Goal: Task Accomplishment & Management: Complete application form

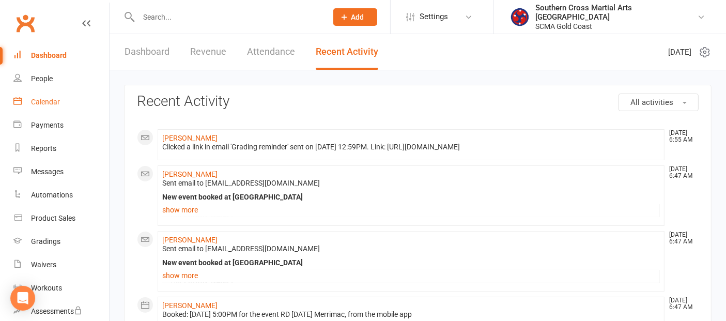
click at [50, 103] on div "Calendar" at bounding box center [45, 102] width 29 height 8
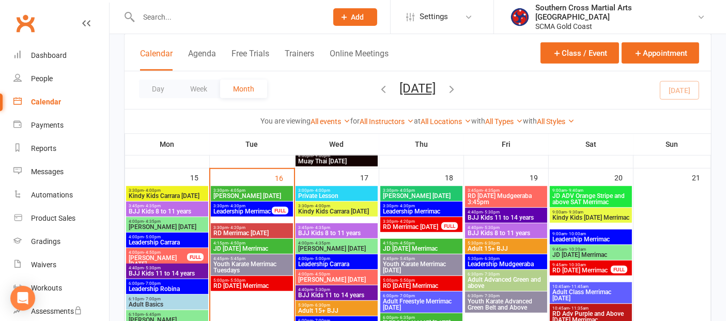
scroll to position [574, 0]
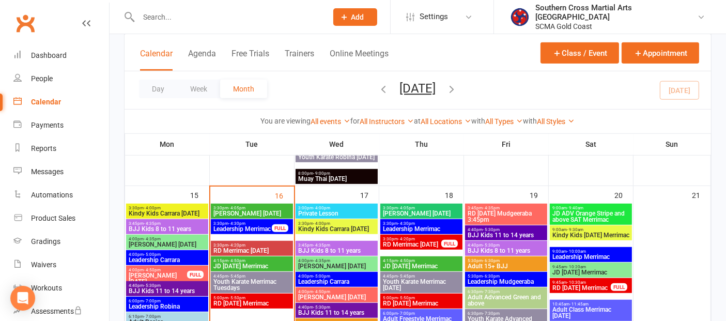
click at [267, 214] on span "[PERSON_NAME] [DATE]" at bounding box center [252, 213] width 78 height 6
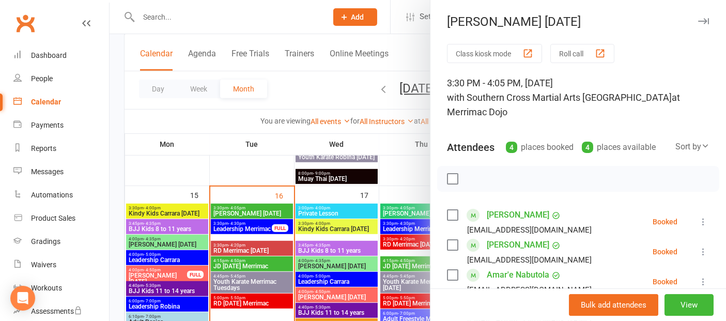
click at [253, 249] on div at bounding box center [418, 160] width 617 height 321
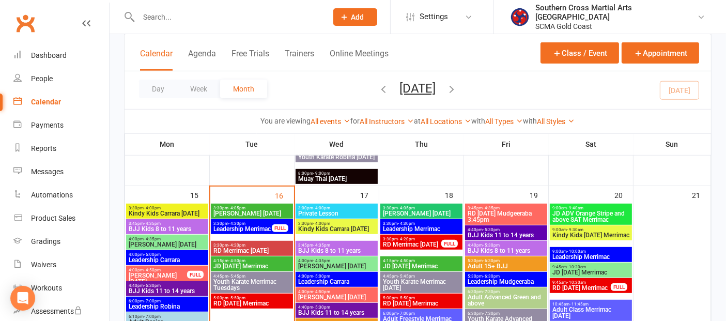
click at [253, 249] on span "RD Merrimac Tuesday" at bounding box center [252, 251] width 78 height 6
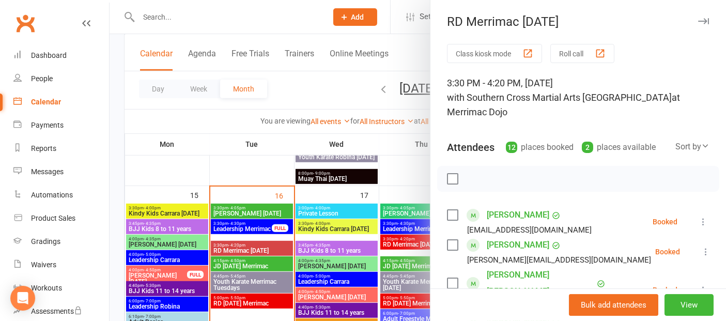
click at [248, 296] on div at bounding box center [418, 160] width 617 height 321
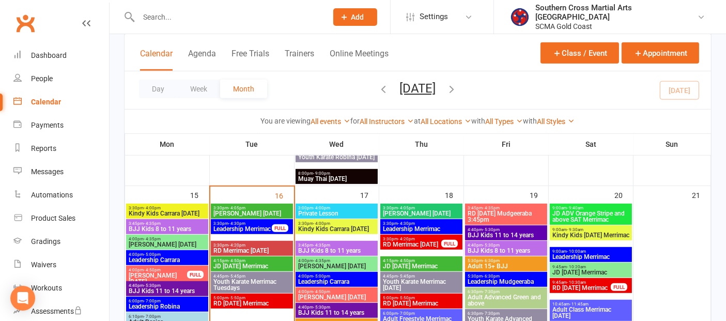
click at [246, 299] on span "5:00pm - 5:50pm" at bounding box center [252, 298] width 78 height 5
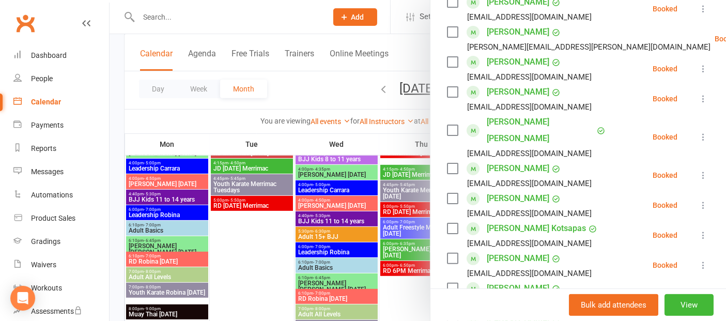
scroll to position [344, 0]
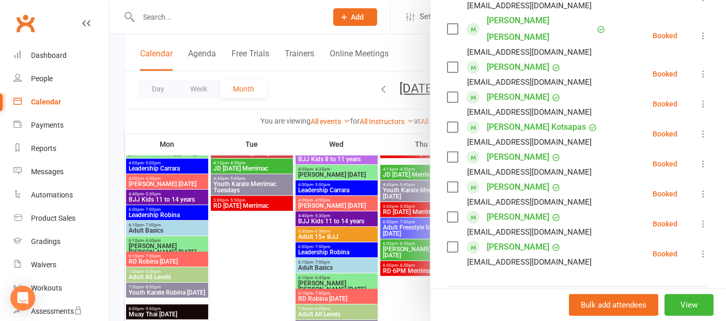
click at [244, 242] on div at bounding box center [418, 160] width 617 height 321
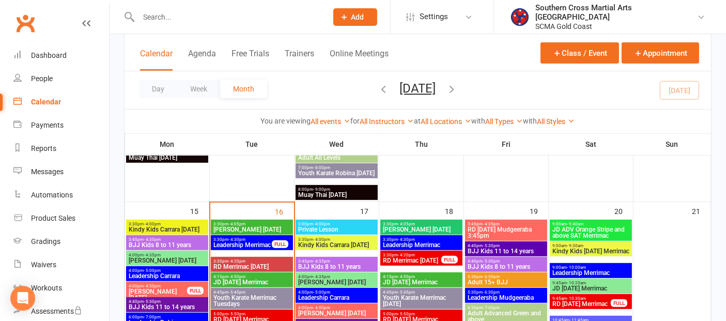
scroll to position [574, 0]
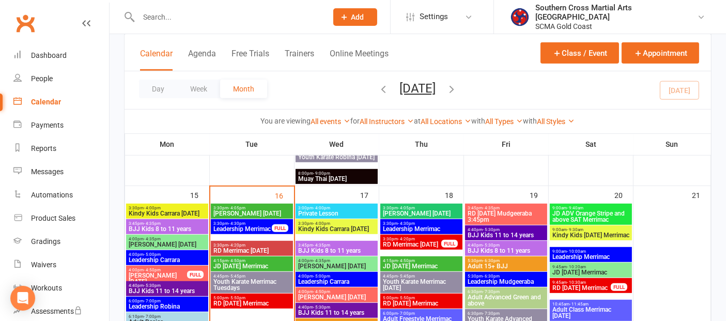
click at [419, 248] on span "RD Merrimac Thursday" at bounding box center [411, 244] width 59 height 6
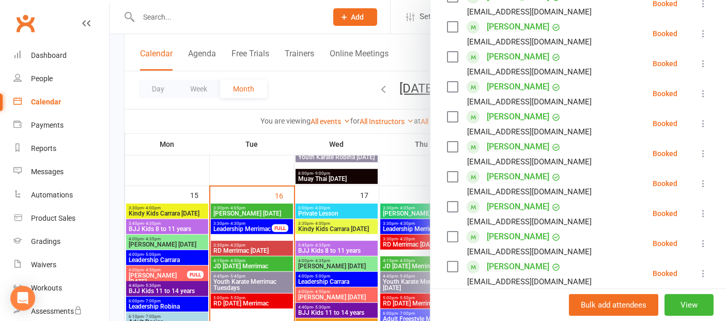
scroll to position [251, 0]
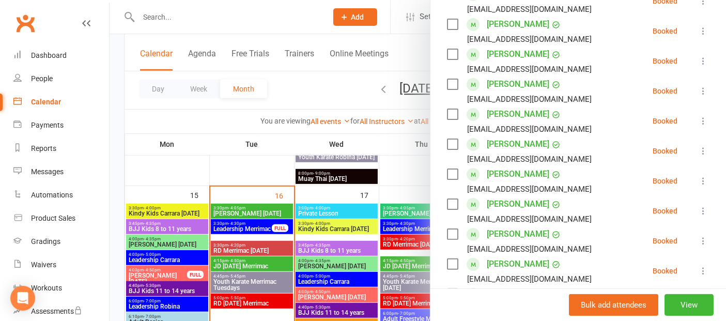
click at [201, 167] on div at bounding box center [418, 160] width 617 height 321
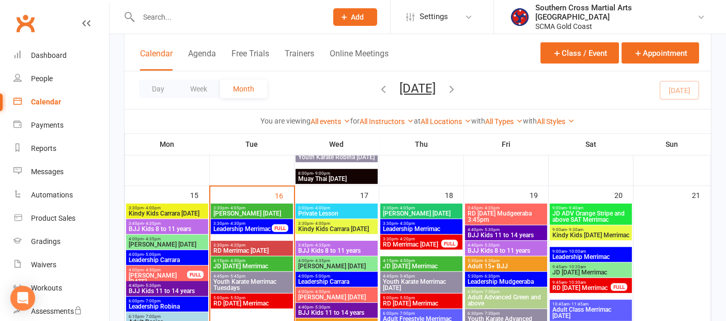
scroll to position [632, 0]
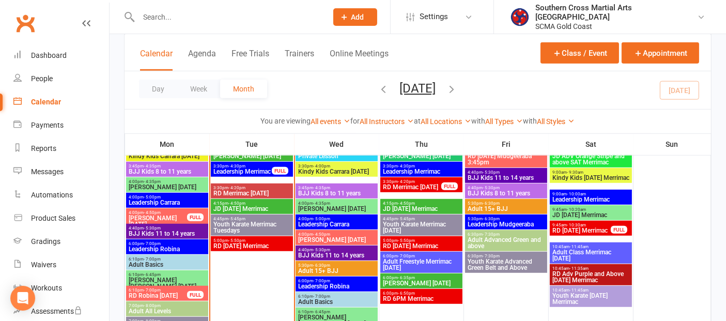
click at [420, 247] on span "RD Thursday Merrimac" at bounding box center [421, 246] width 78 height 6
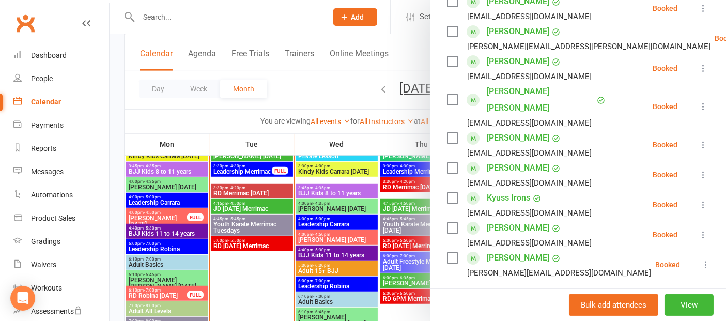
scroll to position [287, 0]
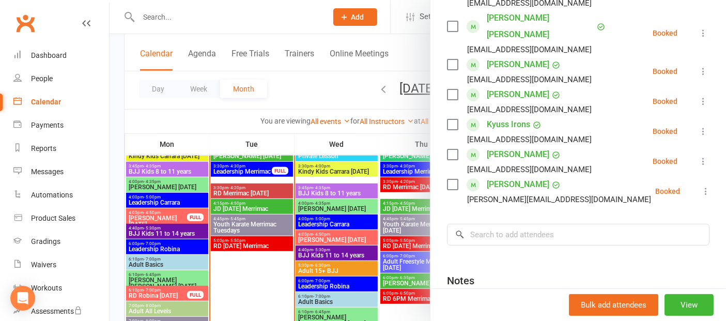
click at [258, 270] on div at bounding box center [418, 160] width 617 height 321
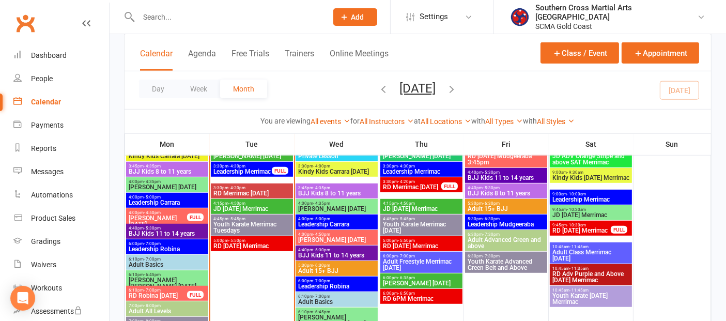
click at [422, 297] on span "RD 6PM Merrimac" at bounding box center [421, 299] width 78 height 6
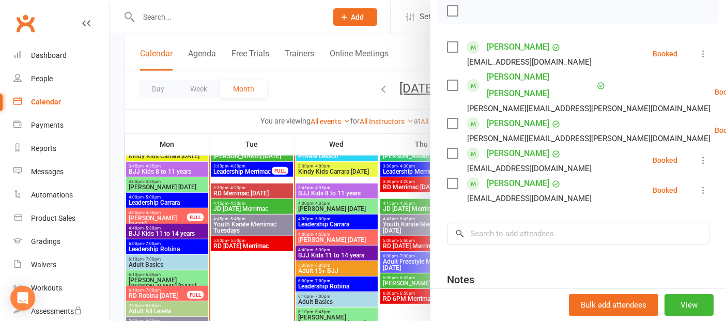
scroll to position [172, 0]
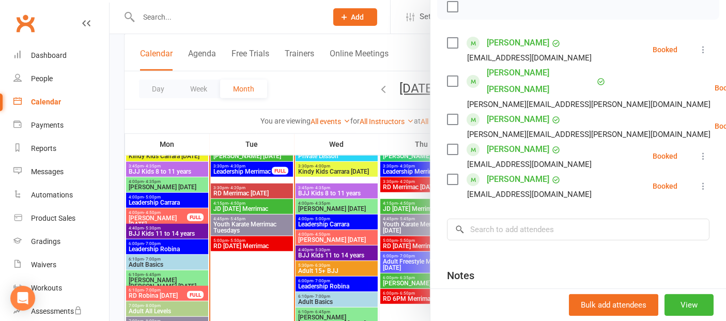
click at [266, 283] on div at bounding box center [418, 160] width 617 height 321
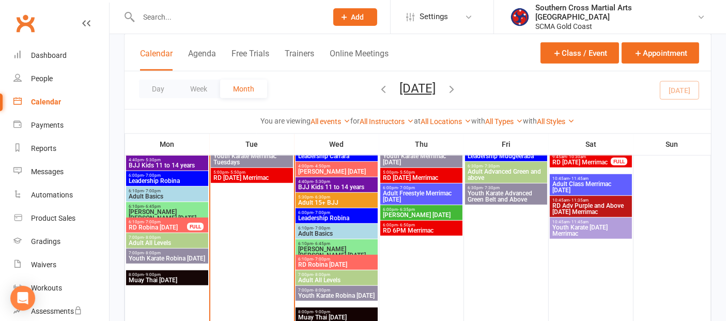
scroll to position [804, 0]
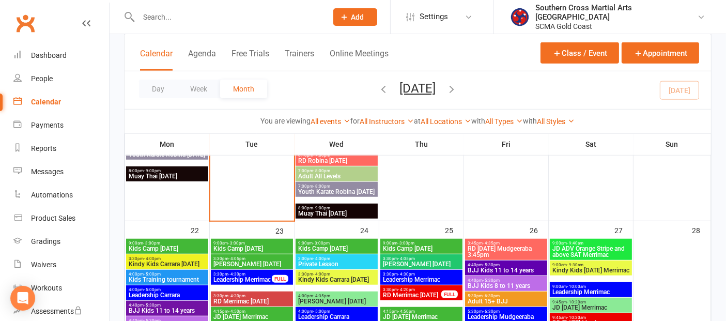
click at [450, 248] on span "Kids Camp Thursday" at bounding box center [421, 248] width 78 height 6
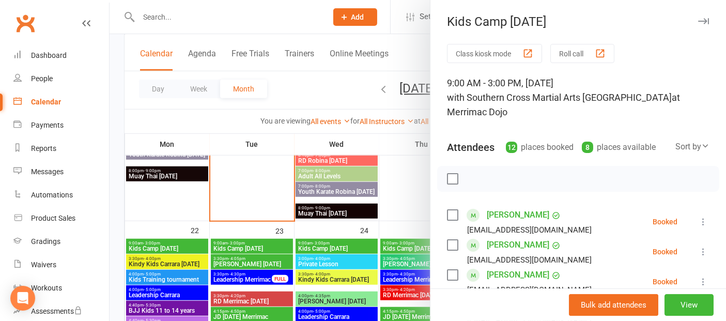
click at [351, 247] on div at bounding box center [418, 160] width 617 height 321
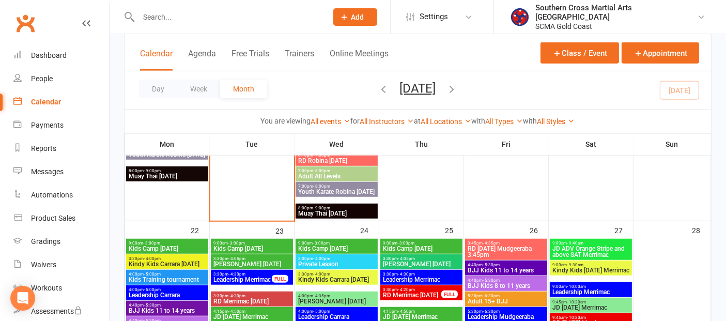
click at [351, 247] on span "Kids Camp Wednesday" at bounding box center [337, 248] width 78 height 6
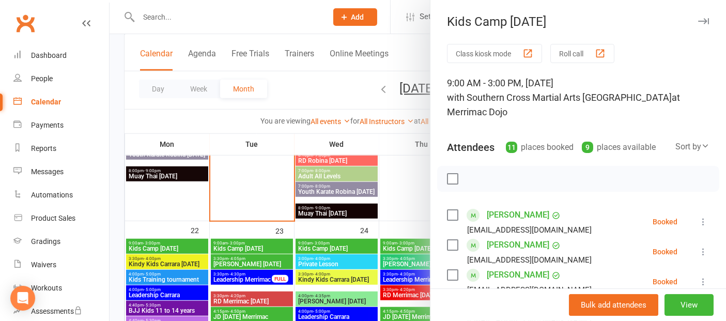
click at [260, 249] on div at bounding box center [418, 160] width 617 height 321
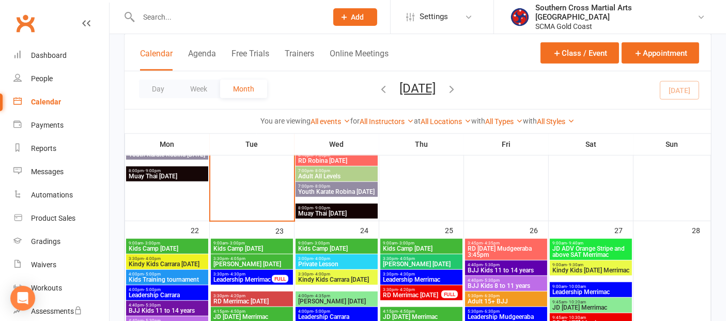
click at [259, 249] on span "Kids Camp Tuesday" at bounding box center [252, 248] width 78 height 6
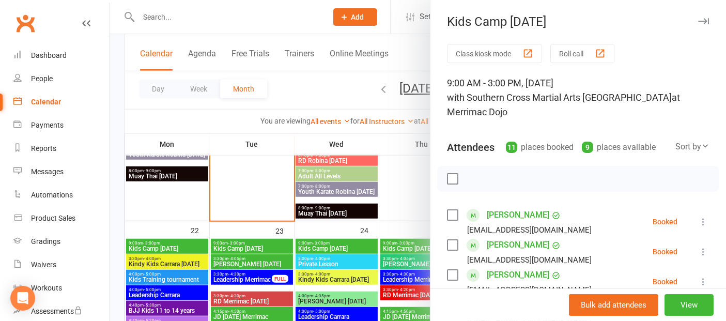
click at [185, 247] on div at bounding box center [418, 160] width 617 height 321
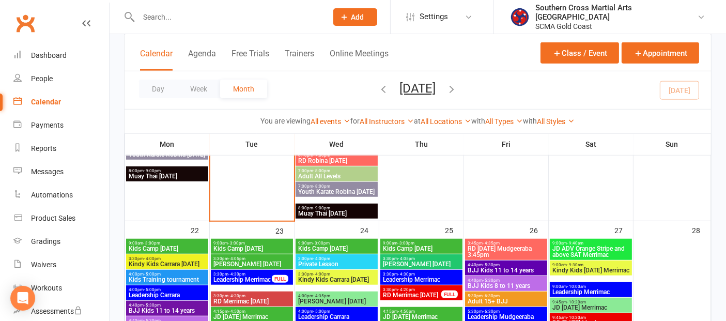
click at [185, 247] on span "Kids Camp Monday" at bounding box center [167, 248] width 78 height 6
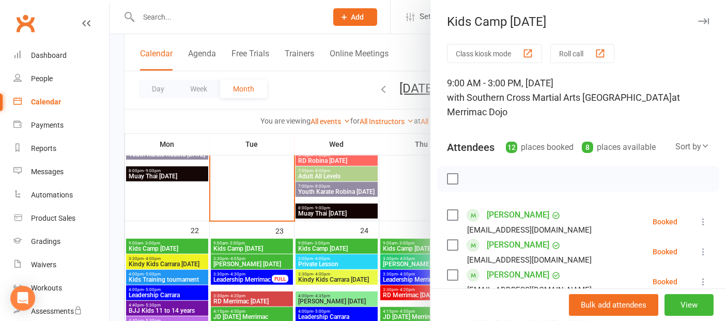
click at [180, 228] on div at bounding box center [418, 160] width 617 height 321
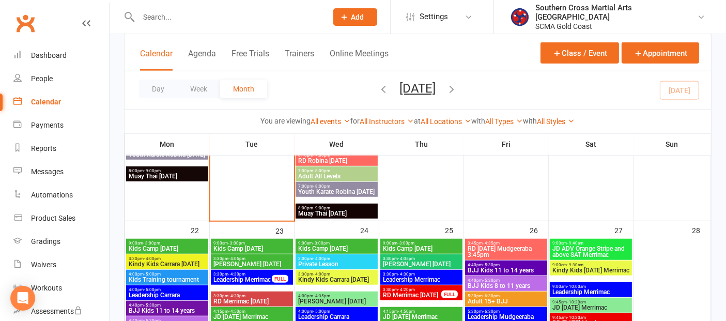
click at [183, 243] on span "9:00am - 3:00pm" at bounding box center [167, 243] width 78 height 5
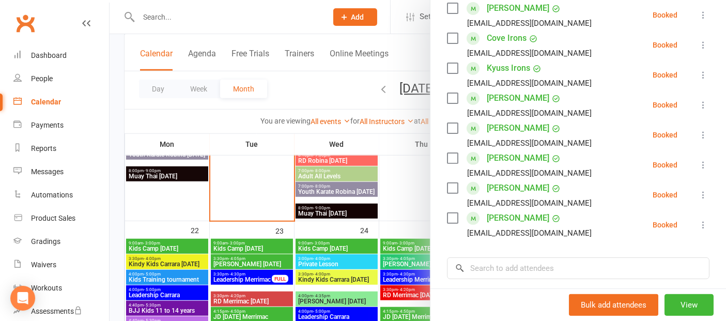
scroll to position [344, 0]
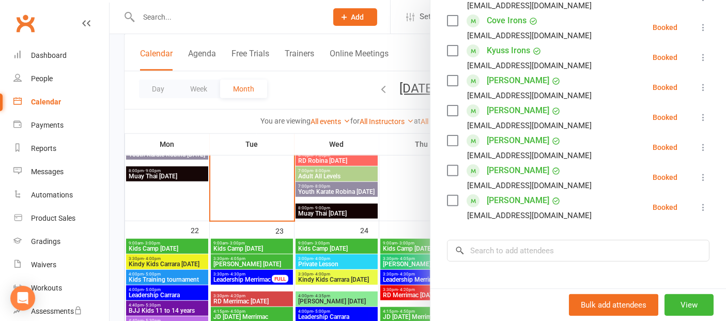
click at [168, 225] on div at bounding box center [418, 160] width 617 height 321
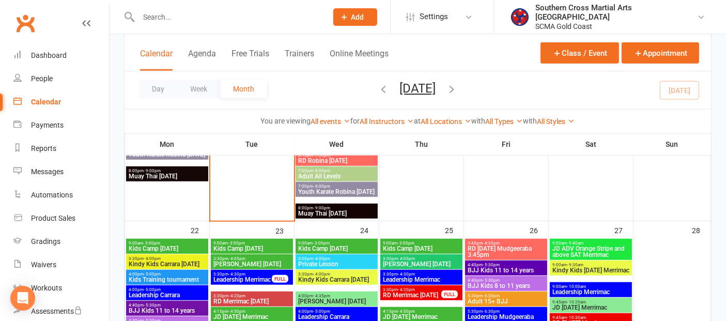
click at [172, 242] on span "9:00am - 3:00pm" at bounding box center [167, 243] width 78 height 5
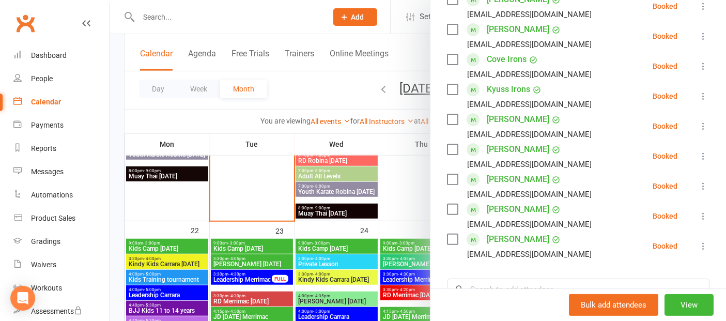
scroll to position [402, 0]
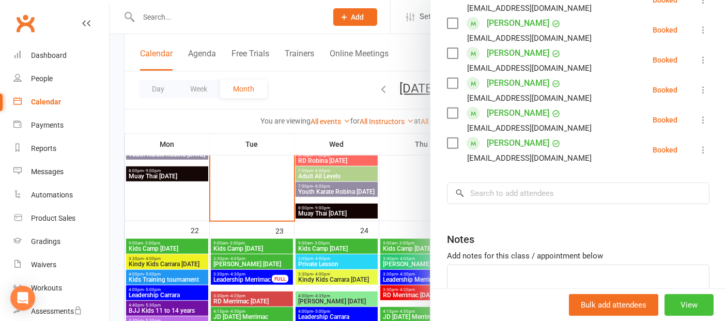
click at [665, 295] on button "View" at bounding box center [689, 305] width 49 height 22
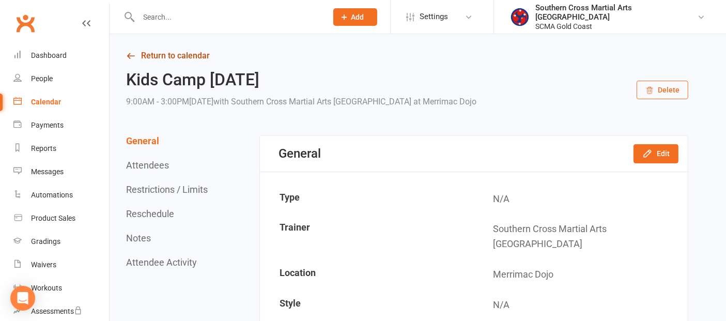
click at [190, 54] on link "Return to calendar" at bounding box center [407, 56] width 562 height 14
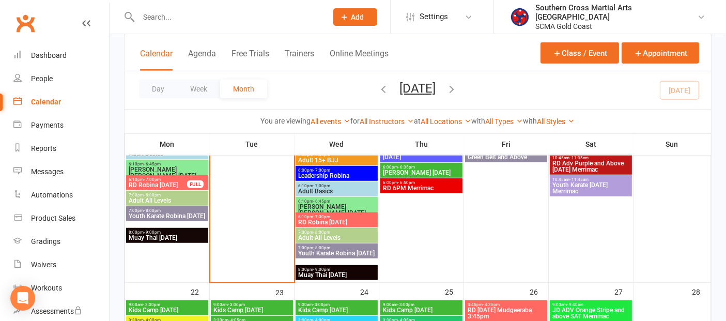
scroll to position [746, 0]
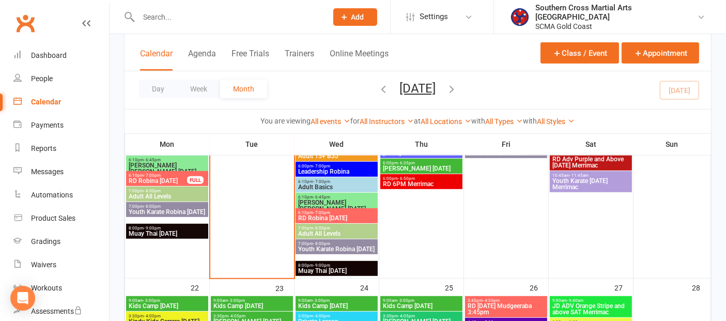
click at [249, 303] on span "Kids Camp Tuesday" at bounding box center [252, 306] width 78 height 6
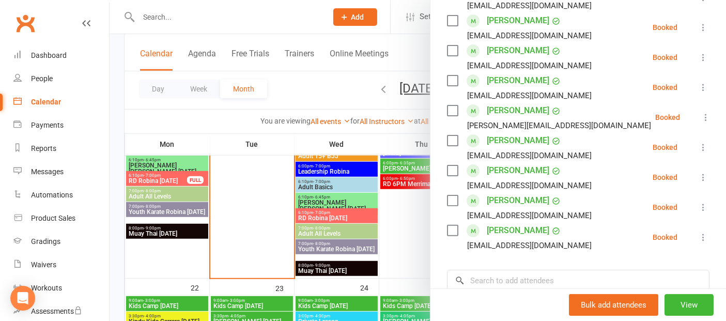
scroll to position [344, 0]
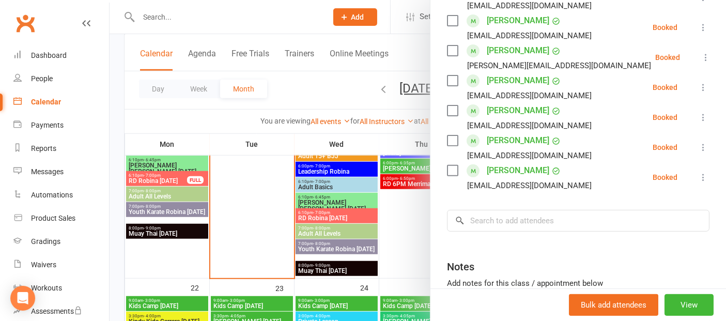
click at [349, 305] on div at bounding box center [418, 160] width 617 height 321
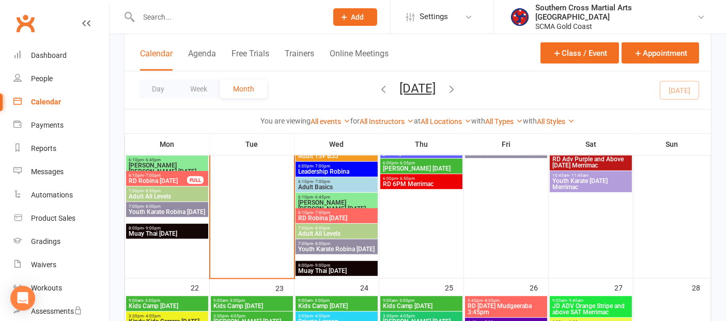
click at [349, 303] on span "Kids Camp Wednesday" at bounding box center [337, 306] width 78 height 6
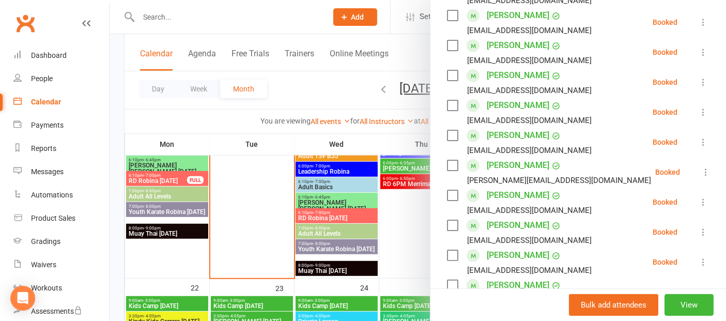
scroll to position [287, 0]
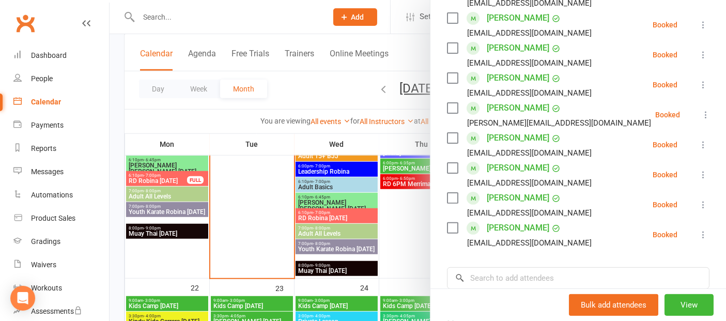
click at [397, 299] on div at bounding box center [418, 160] width 617 height 321
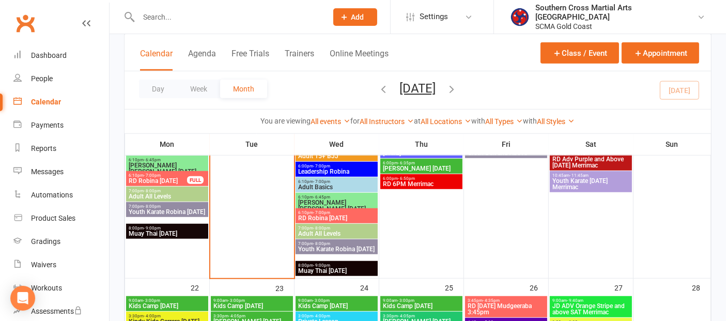
click at [398, 299] on span "- 3:00pm" at bounding box center [405, 300] width 17 height 5
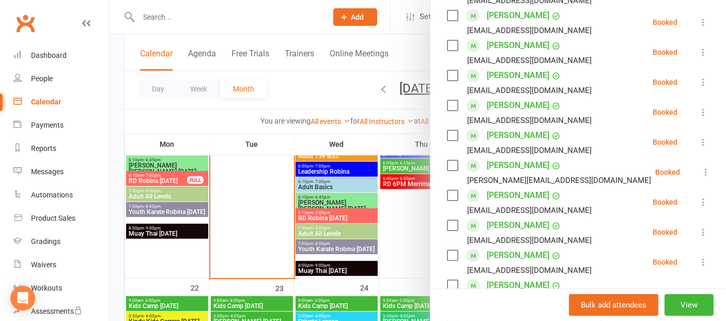
scroll to position [344, 0]
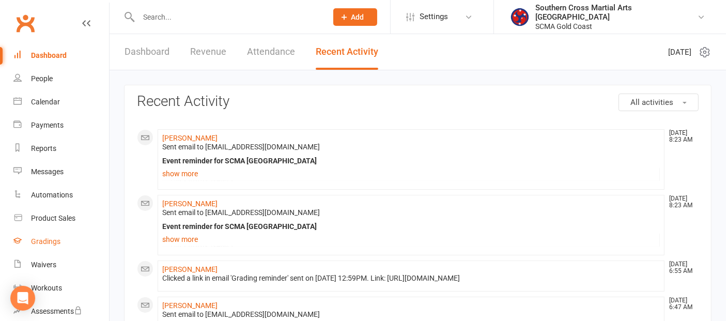
click at [48, 235] on link "Gradings" at bounding box center [61, 241] width 96 height 23
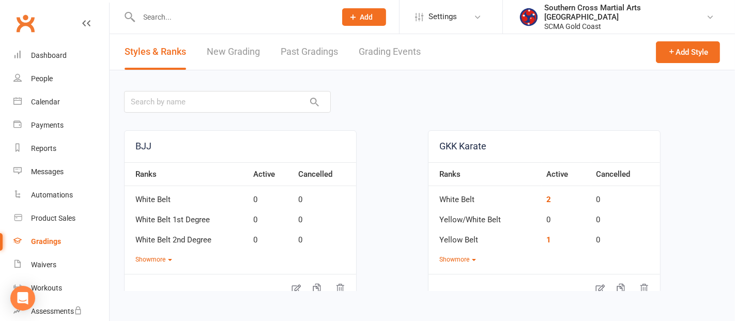
click at [392, 53] on link "Grading Events" at bounding box center [390, 52] width 62 height 36
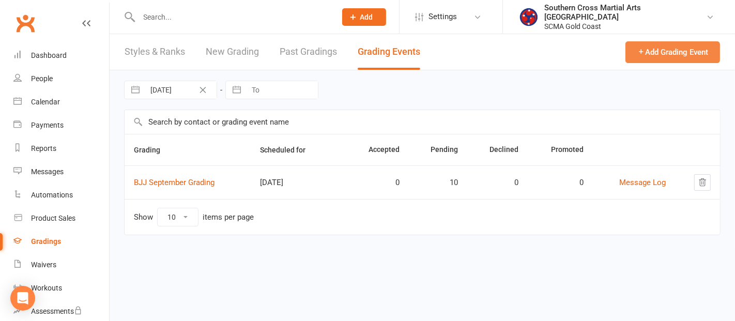
click at [700, 48] on button "Add Grading Event" at bounding box center [672, 52] width 95 height 22
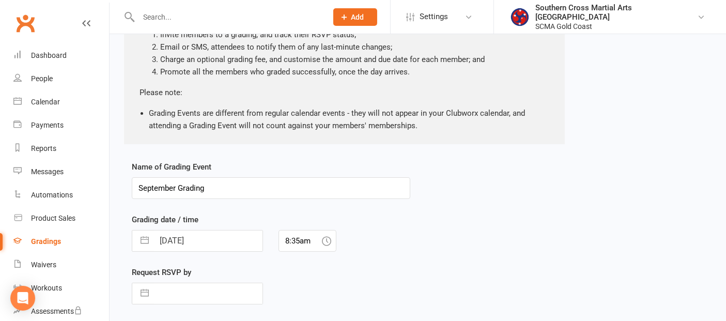
scroll to position [115, 0]
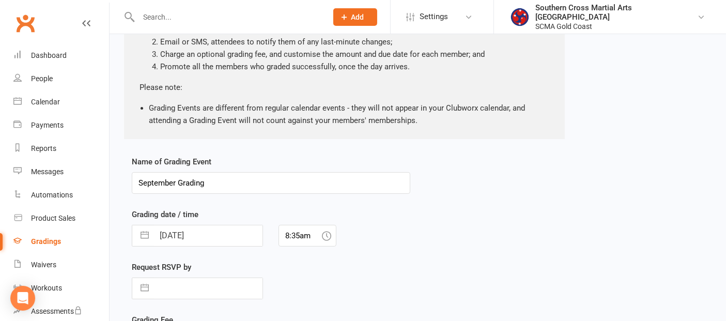
click at [137, 185] on input "September Grading" at bounding box center [271, 183] width 279 height 22
click at [219, 183] on input "Spring CampSeptember Grading" at bounding box center [271, 183] width 279 height 22
type input "Spring Camp Grading"
click at [139, 233] on button "button" at bounding box center [144, 235] width 19 height 21
select select "7"
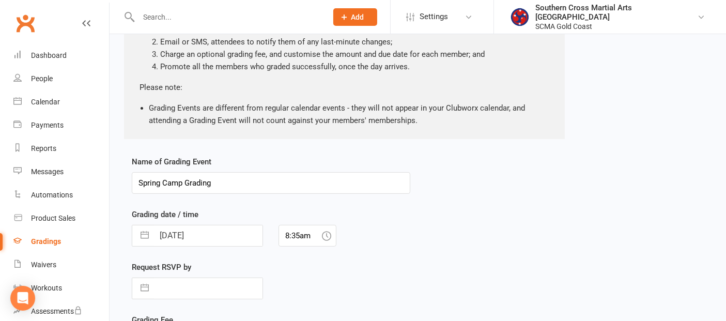
select select "2025"
select select "8"
select select "2025"
select select "9"
select select "2025"
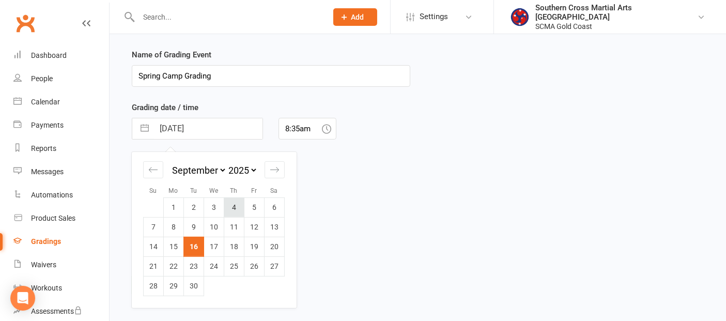
scroll to position [229, 0]
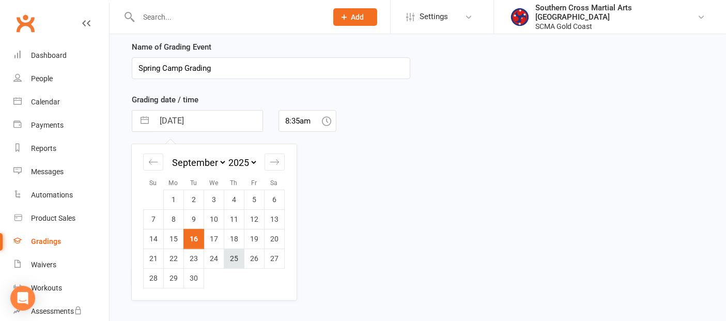
click at [236, 252] on td "25" at bounding box center [234, 259] width 20 height 20
type input "[DATE]"
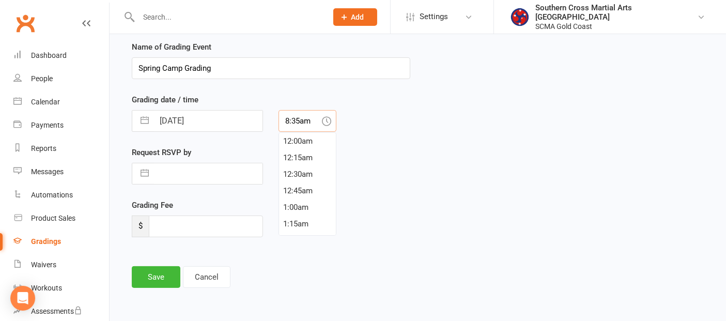
click at [301, 121] on input "8:35am" at bounding box center [308, 121] width 58 height 22
click at [300, 179] on div "2:00pm" at bounding box center [307, 178] width 57 height 17
click at [295, 119] on input "2:00pm" at bounding box center [308, 121] width 58 height 22
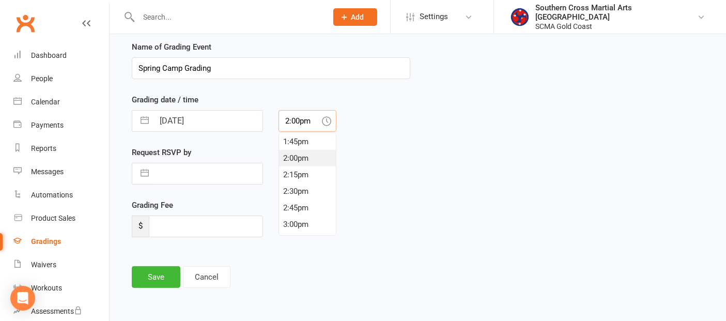
click at [293, 144] on div "1:45pm" at bounding box center [307, 141] width 57 height 17
type input "1:45pm"
click at [155, 274] on button "Save" at bounding box center [156, 277] width 49 height 22
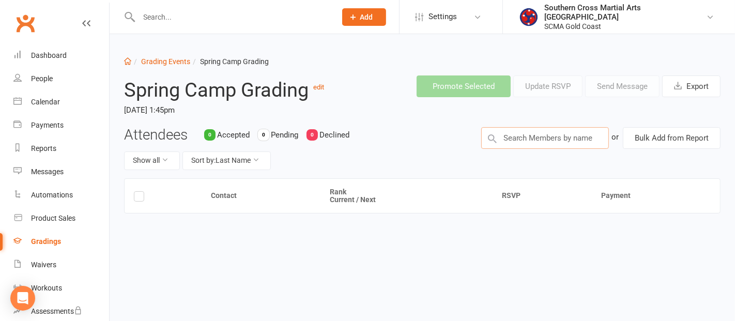
click at [558, 142] on input "text" at bounding box center [545, 138] width 128 height 22
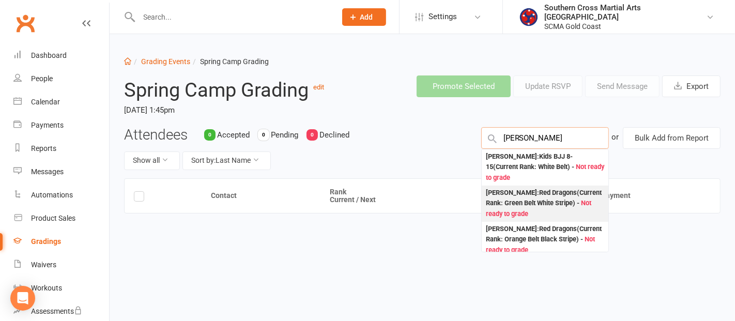
type input "[PERSON_NAME]"
click at [543, 194] on div "[PERSON_NAME] : Red Dragons (Current Rank: Green Belt White Stripe ) - Not read…" at bounding box center [545, 204] width 118 height 32
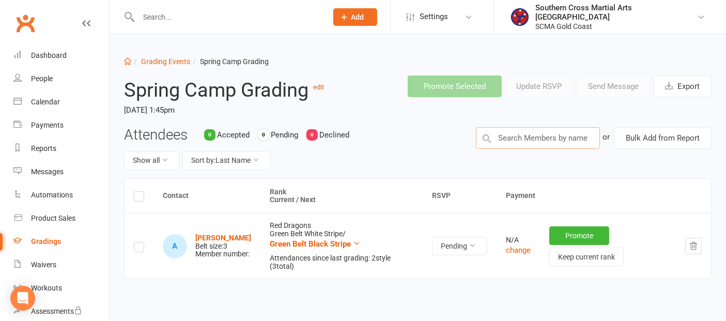
click at [545, 140] on input "text" at bounding box center [538, 138] width 124 height 22
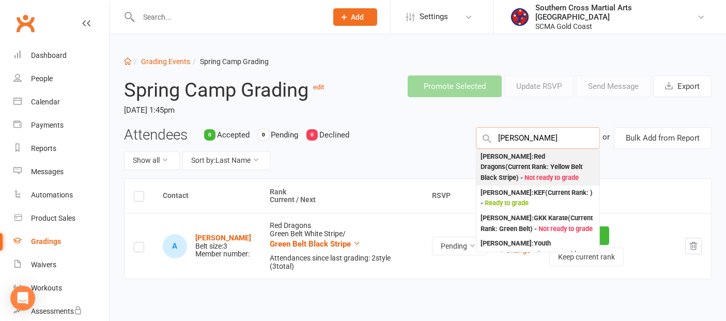
type input "[PERSON_NAME]"
click at [530, 160] on div "[PERSON_NAME] : Red Dragons (Current Rank: Yellow Belt Black Stripe ) - Not rea…" at bounding box center [538, 167] width 115 height 32
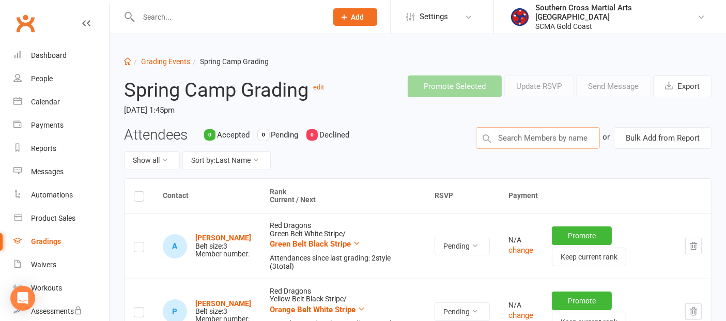
click at [525, 140] on input "text" at bounding box center [538, 138] width 124 height 22
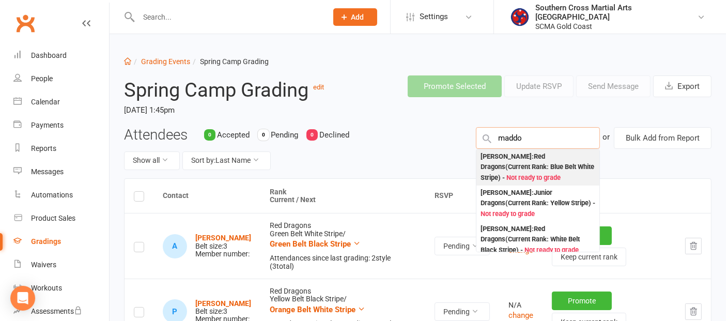
type input "maddo"
click at [527, 157] on div "[PERSON_NAME] : Red Dragons (Current Rank: Blue Belt White Stripe ) - Not ready…" at bounding box center [538, 167] width 115 height 32
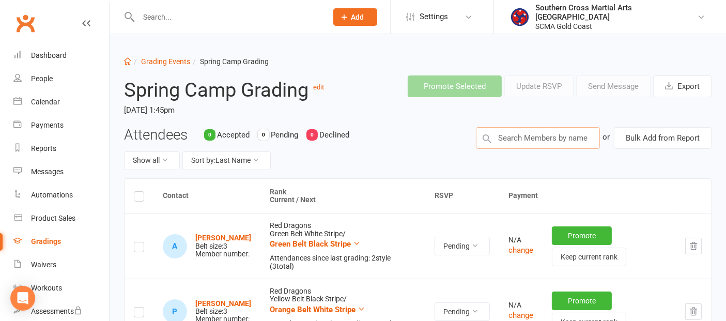
click at [527, 134] on input "text" at bounding box center [538, 138] width 124 height 22
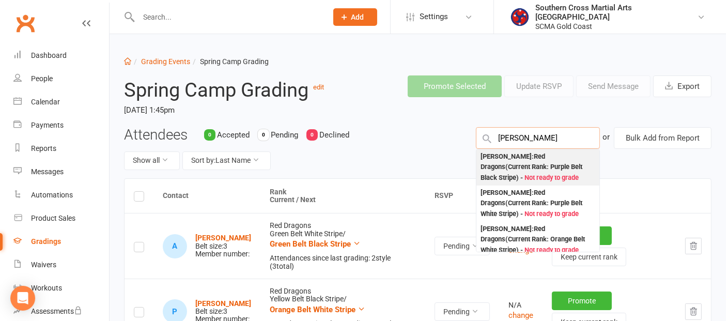
type input "[PERSON_NAME]"
click at [514, 162] on div "[PERSON_NAME] : Red Dragons (Current Rank: Purple Belt Black Stripe ) - Not rea…" at bounding box center [538, 167] width 115 height 32
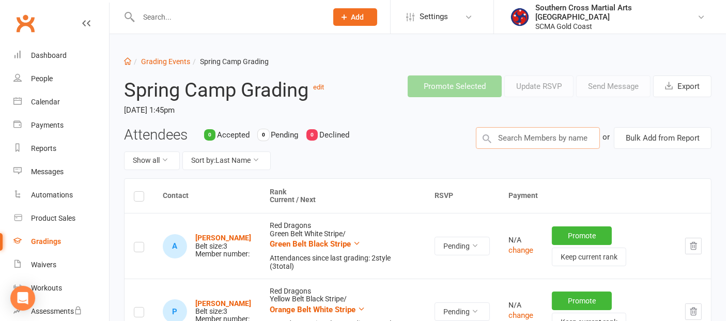
click at [517, 140] on input "text" at bounding box center [538, 138] width 124 height 22
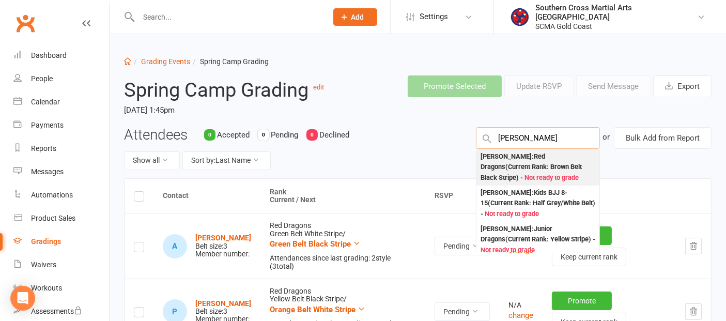
type input "[PERSON_NAME]"
click at [538, 160] on div "[PERSON_NAME] : Red Dragons (Current Rank: Brown Belt Black Stripe ) - Not read…" at bounding box center [538, 167] width 115 height 32
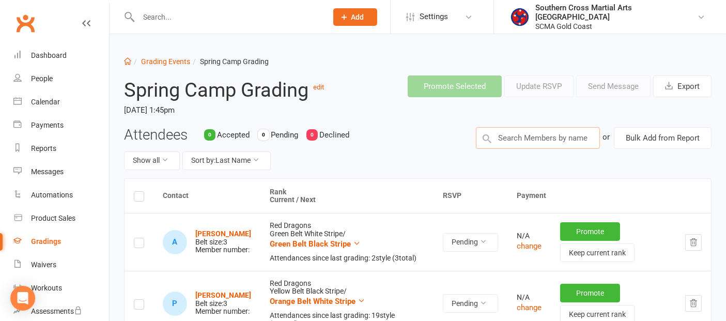
click at [534, 140] on input "text" at bounding box center [538, 138] width 124 height 22
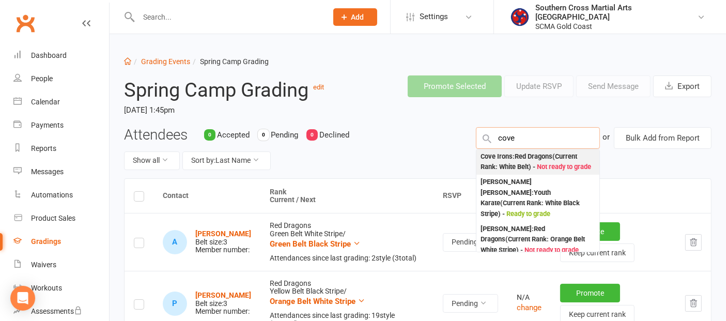
type input "cove"
click at [521, 160] on div "Cove Irons : Red Dragons (Current Rank: White Belt ) - Not ready to grade" at bounding box center [538, 161] width 115 height 21
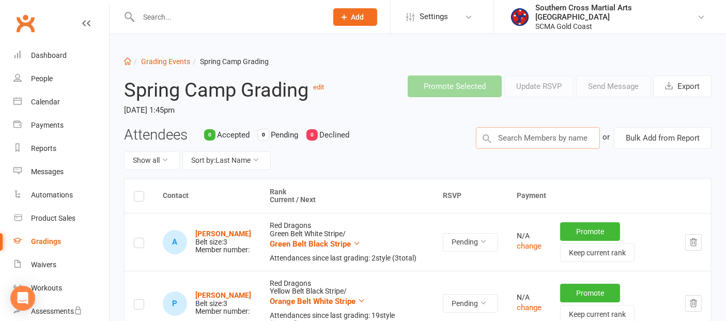
click at [520, 137] on input "text" at bounding box center [538, 138] width 124 height 22
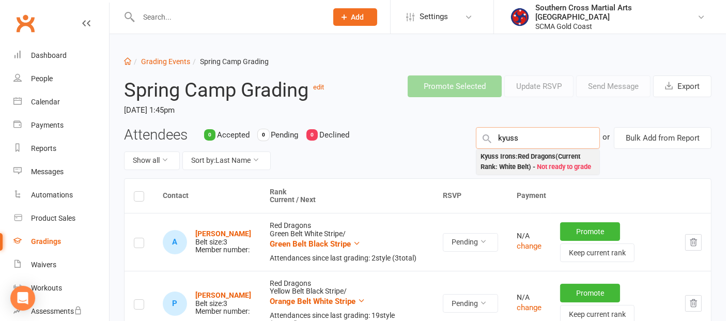
type input "kyuss"
click at [516, 157] on div "Kyuss Irons : Red Dragons (Current Rank: White Belt ) - Not ready to grade" at bounding box center [538, 161] width 115 height 21
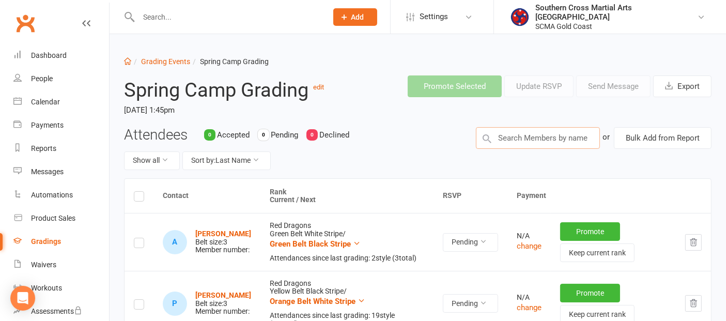
click at [517, 142] on input "text" at bounding box center [538, 138] width 124 height 22
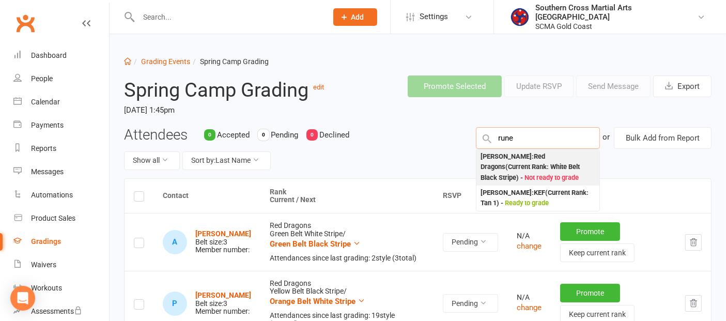
type input "rune"
click at [515, 154] on div "Rune [PERSON_NAME] : Red Dragons (Current Rank: White Belt Black Stripe ) - Not…" at bounding box center [538, 167] width 115 height 32
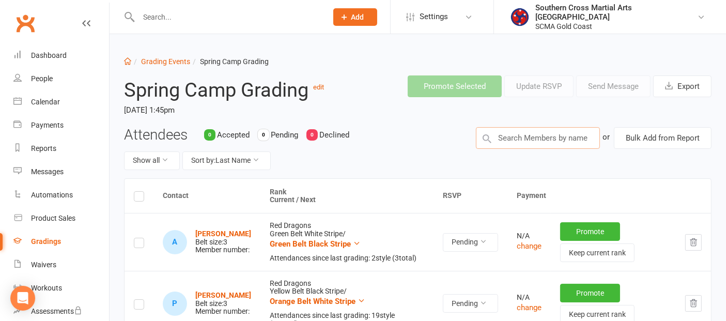
click at [515, 135] on input "text" at bounding box center [538, 138] width 124 height 22
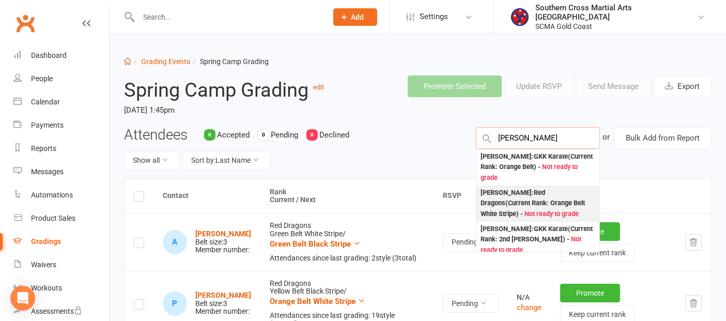
type input "[PERSON_NAME]"
click at [515, 197] on div "[PERSON_NAME] : Red Dragons (Current Rank: Orange Belt White Stripe ) - Not rea…" at bounding box center [538, 204] width 115 height 32
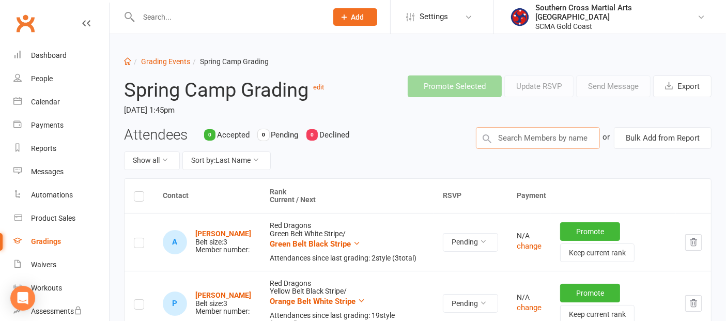
click at [517, 139] on input "text" at bounding box center [538, 138] width 124 height 22
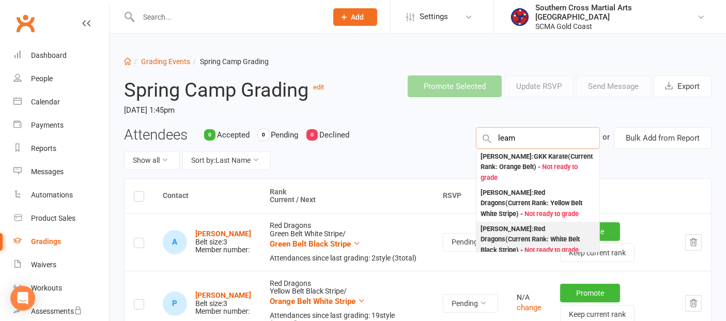
type input "leam"
click at [528, 237] on div "[PERSON_NAME] : Red Dragons (Current Rank: White Belt Black Stripe ) - Not read…" at bounding box center [538, 240] width 115 height 32
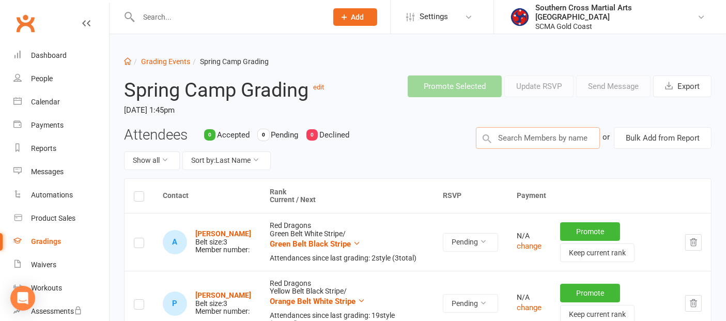
click at [525, 138] on input "text" at bounding box center [538, 138] width 124 height 22
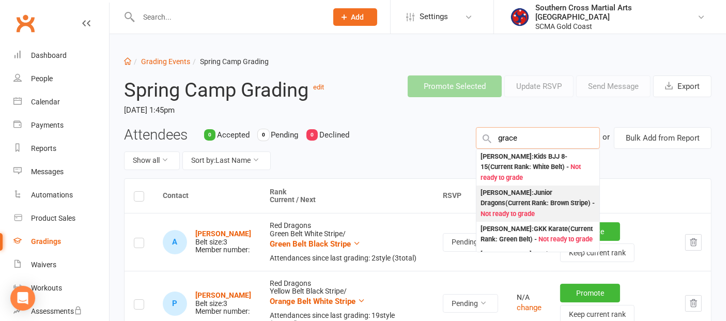
type input "grace"
click at [503, 197] on div "[PERSON_NAME] : Junior Dragons (Current Rank: Brown Stripe ) - Not ready to gra…" at bounding box center [538, 204] width 115 height 32
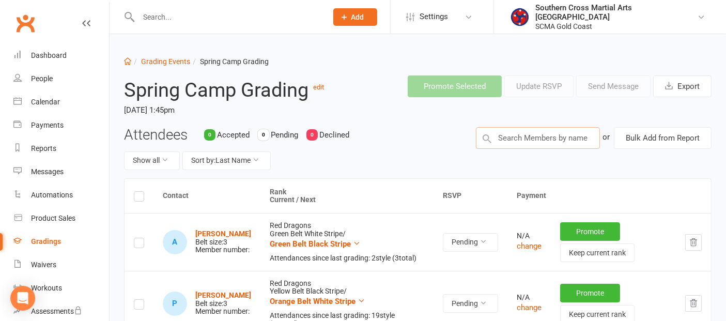
click at [505, 140] on input "text" at bounding box center [538, 138] width 124 height 22
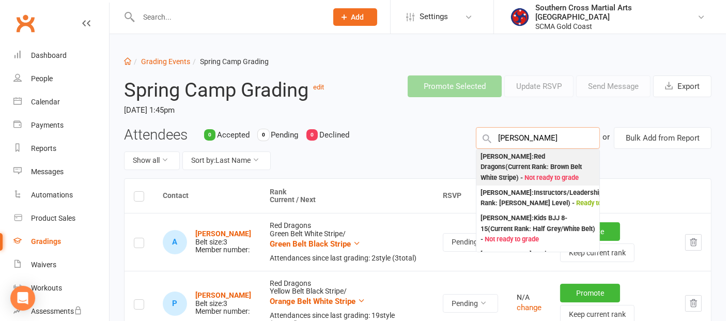
type input "[PERSON_NAME]"
click at [509, 159] on div "[PERSON_NAME] : Red Dragons (Current Rank: Brown Belt White Stripe ) - Not read…" at bounding box center [538, 167] width 115 height 32
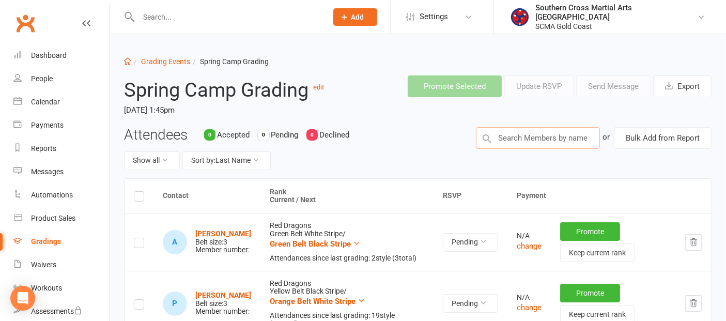
click at [546, 133] on input "text" at bounding box center [538, 138] width 124 height 22
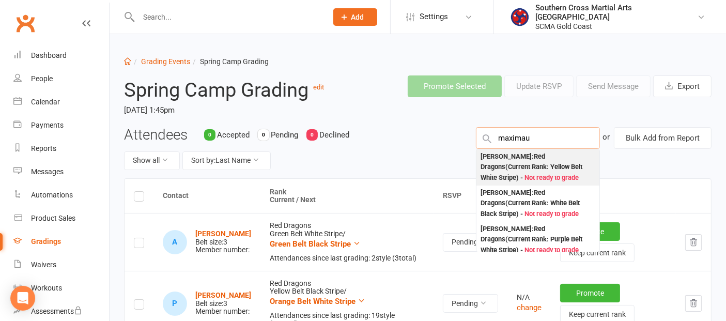
type input "maximau"
click at [532, 161] on div "[PERSON_NAME] : Red Dragons (Current Rank: Yellow Belt White Stripe ) - Not rea…" at bounding box center [538, 167] width 115 height 32
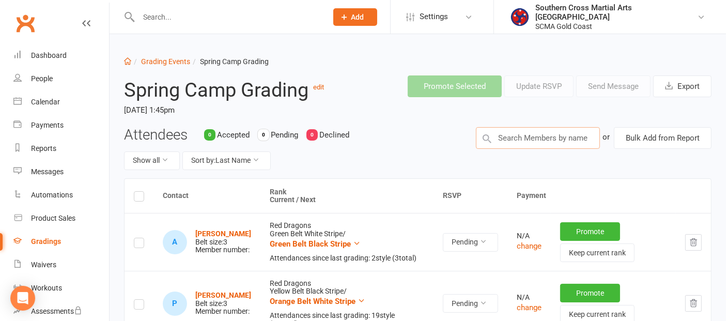
click at [556, 139] on input "text" at bounding box center [538, 138] width 124 height 22
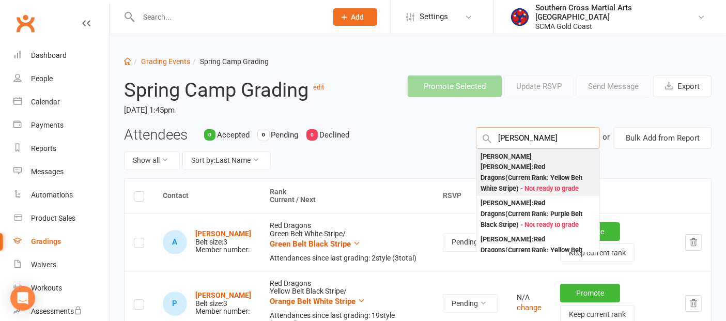
type input "[PERSON_NAME]"
click at [548, 162] on div "[PERSON_NAME] [PERSON_NAME] : Red Dragons (Current Rank: Yellow Belt White Stri…" at bounding box center [538, 172] width 115 height 43
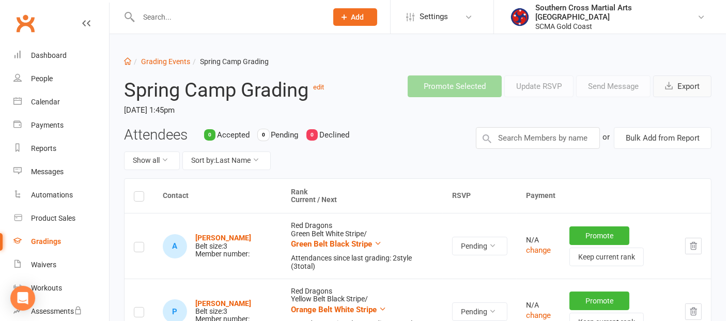
click at [684, 92] on button "Export" at bounding box center [682, 86] width 58 height 22
